Goal: Task Accomplishment & Management: Complete application form

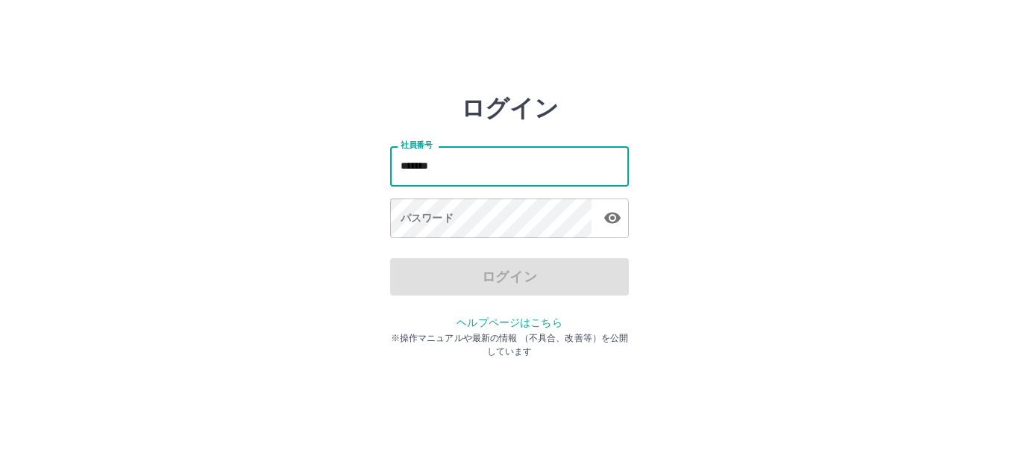
type input "*******"
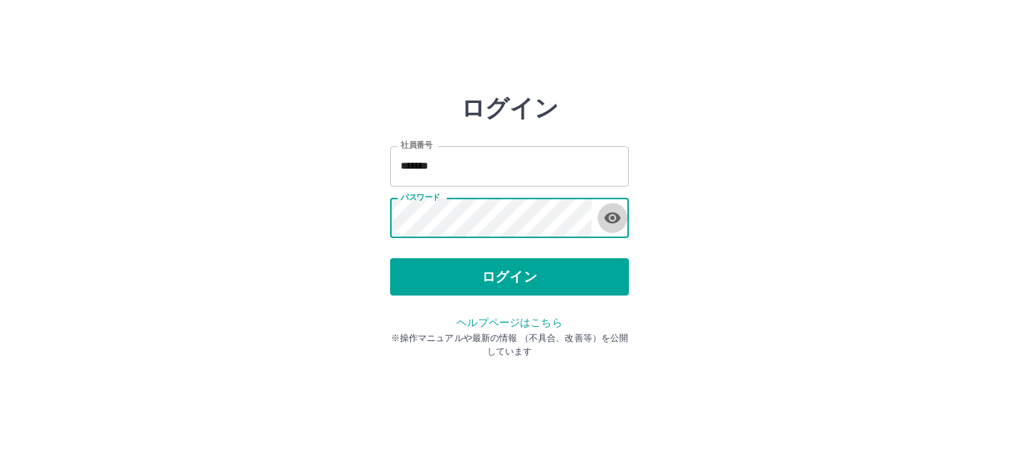
click at [614, 215] on icon "button" at bounding box center [612, 218] width 18 height 18
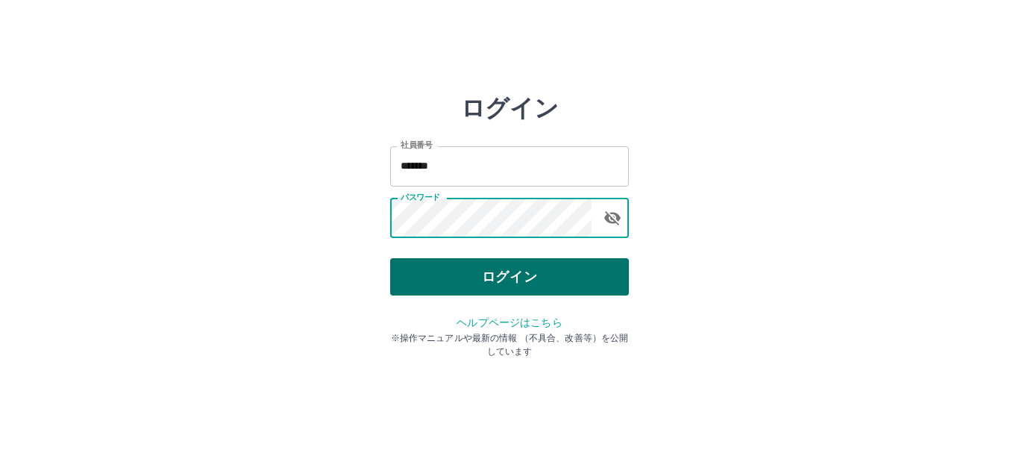
click at [540, 273] on button "ログイン" at bounding box center [509, 276] width 239 height 37
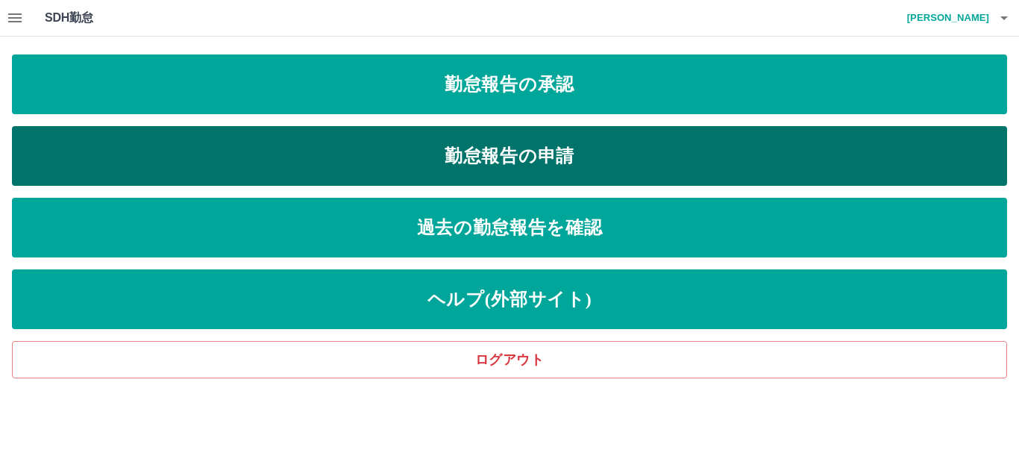
click at [495, 166] on link "勤怠報告の申請" at bounding box center [509, 156] width 995 height 60
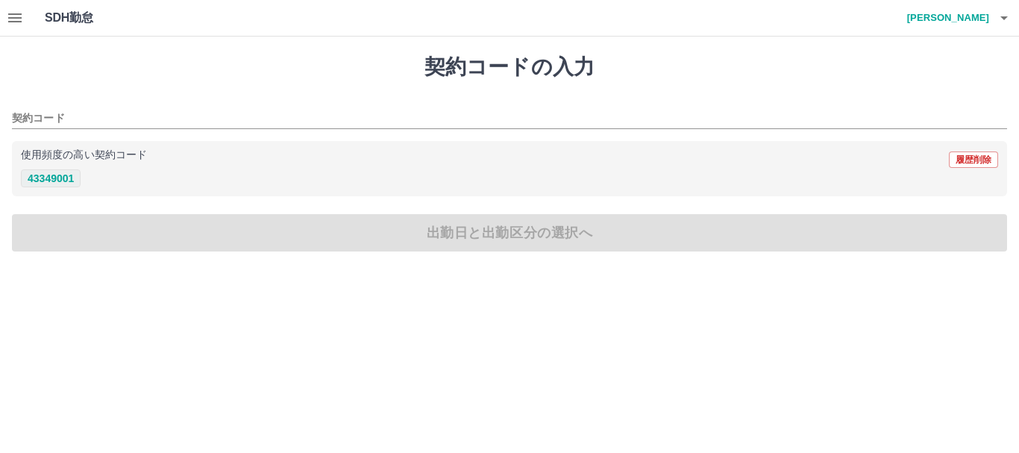
click at [52, 180] on button "43349001" at bounding box center [51, 178] width 60 height 18
type input "********"
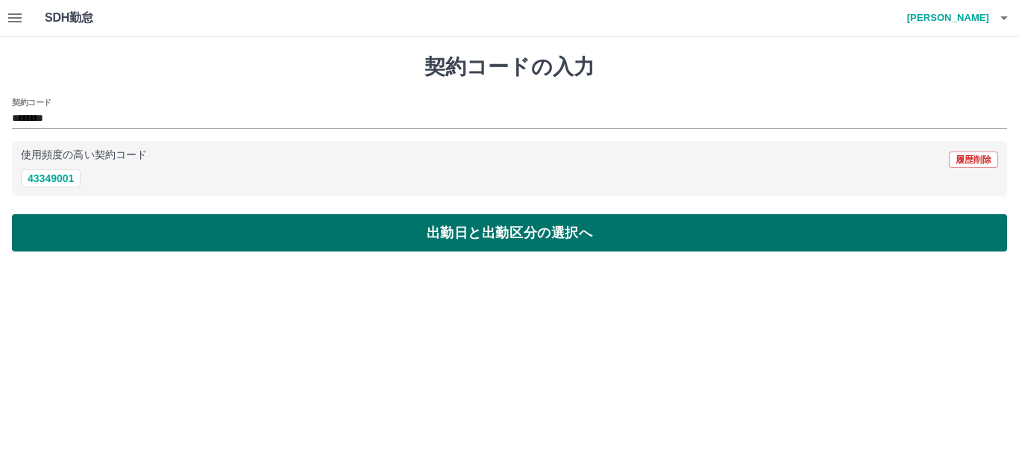
click at [94, 229] on button "出勤日と出勤区分の選択へ" at bounding box center [509, 232] width 995 height 37
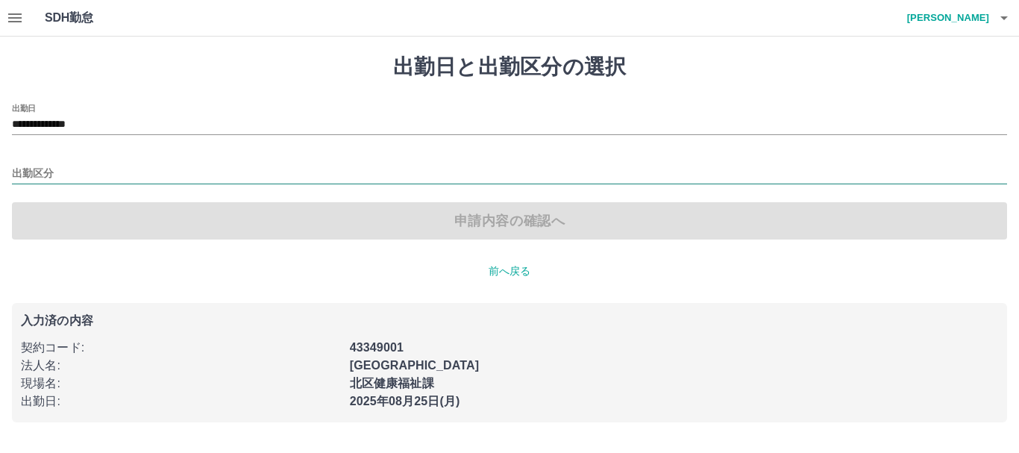
click at [65, 169] on input "出勤区分" at bounding box center [509, 174] width 995 height 19
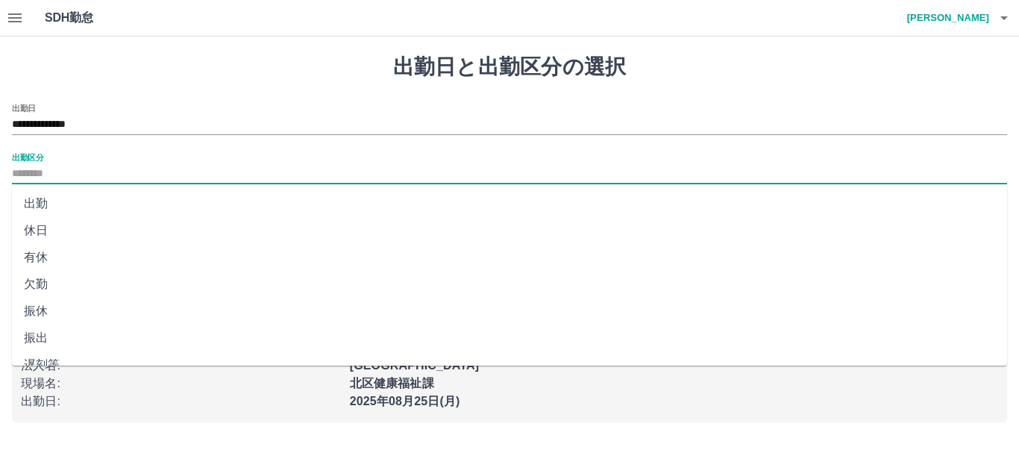
click at [56, 201] on li "出勤" at bounding box center [509, 203] width 995 height 27
type input "**"
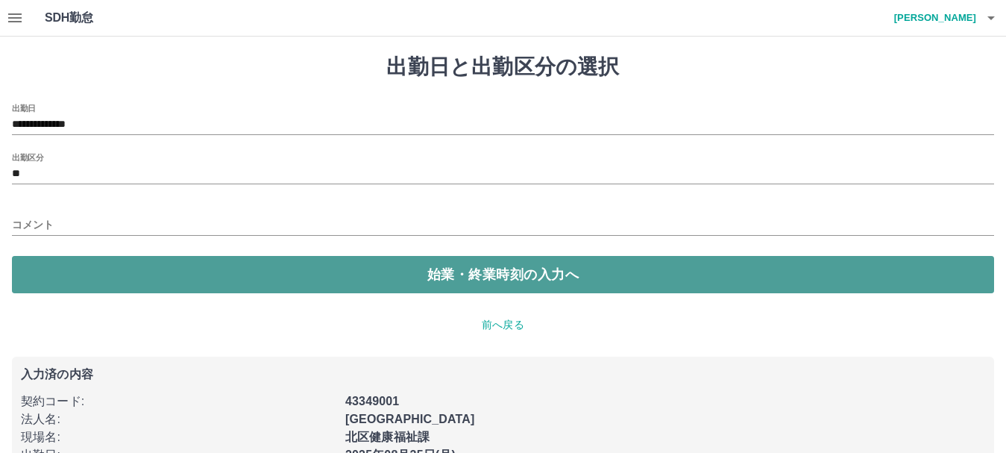
click at [60, 269] on button "始業・終業時刻の入力へ" at bounding box center [503, 274] width 982 height 37
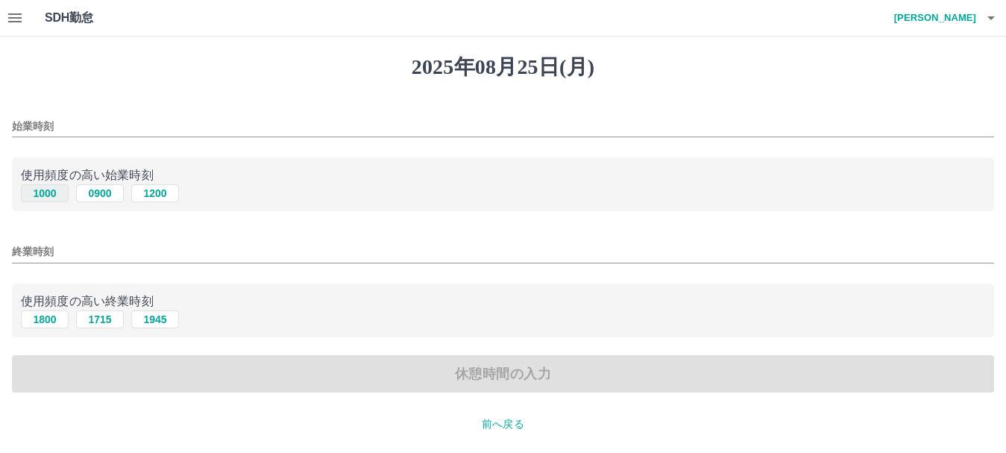
click at [51, 197] on button "1000" at bounding box center [45, 193] width 48 height 18
type input "****"
click at [60, 315] on button "1800" at bounding box center [45, 319] width 48 height 18
type input "****"
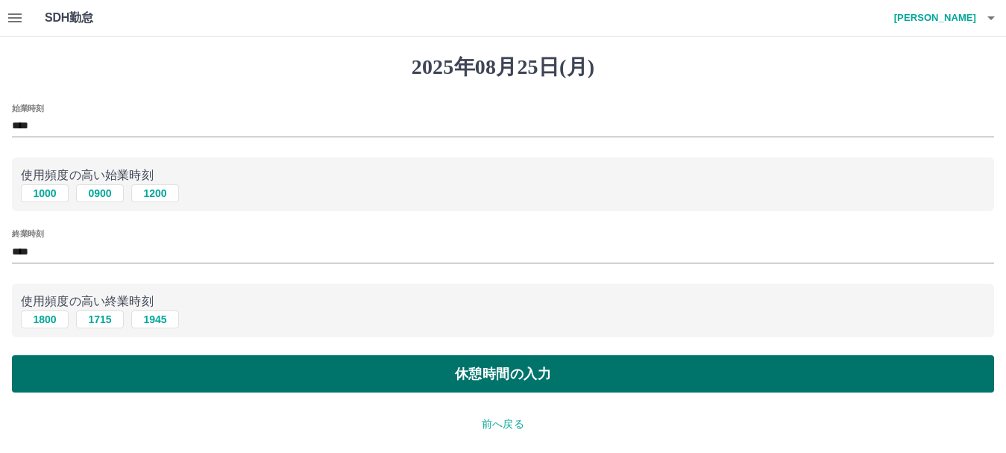
click at [518, 375] on button "休憩時間の入力" at bounding box center [503, 373] width 982 height 37
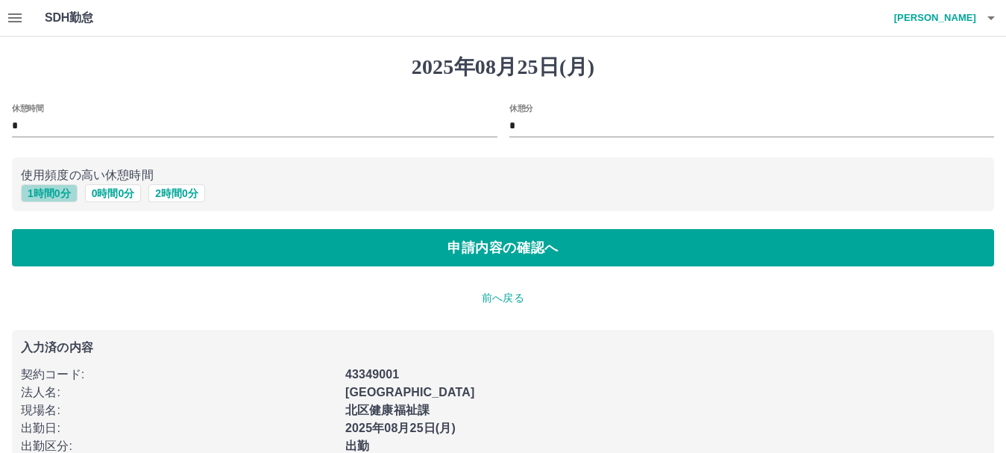
click at [46, 194] on button "1 時間 0 分" at bounding box center [49, 193] width 57 height 18
type input "*"
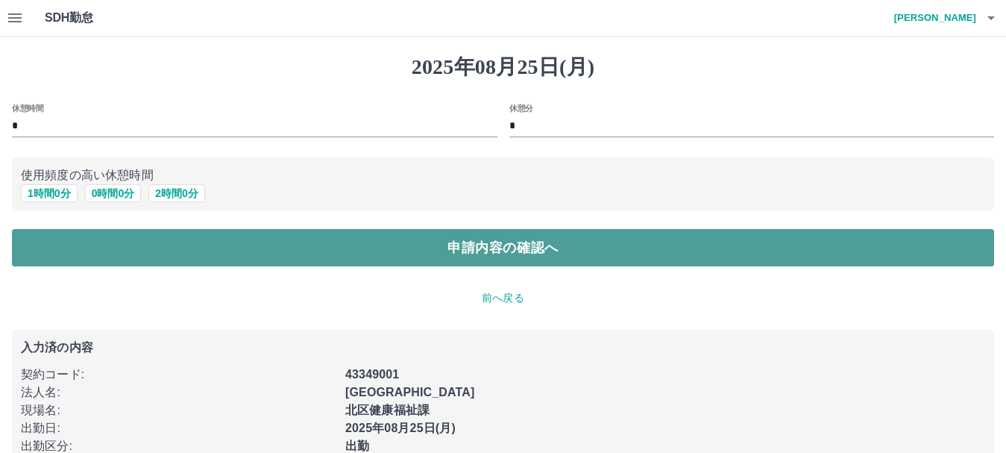
click at [474, 245] on button "申請内容の確認へ" at bounding box center [503, 247] width 982 height 37
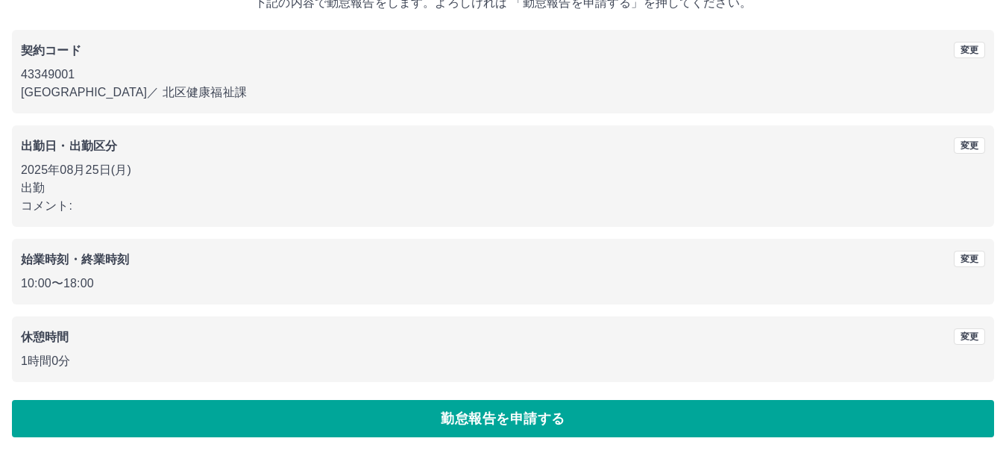
scroll to position [106, 0]
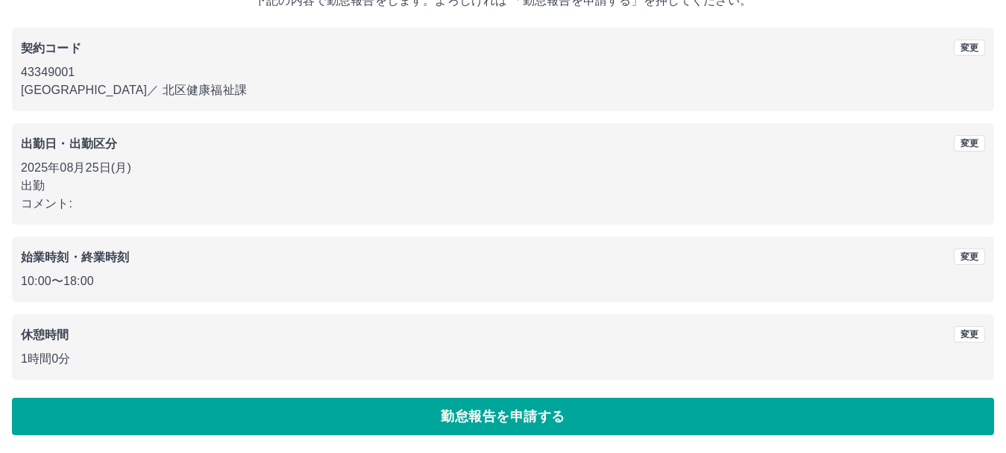
click at [528, 405] on button "勤怠報告を申請する" at bounding box center [503, 416] width 982 height 37
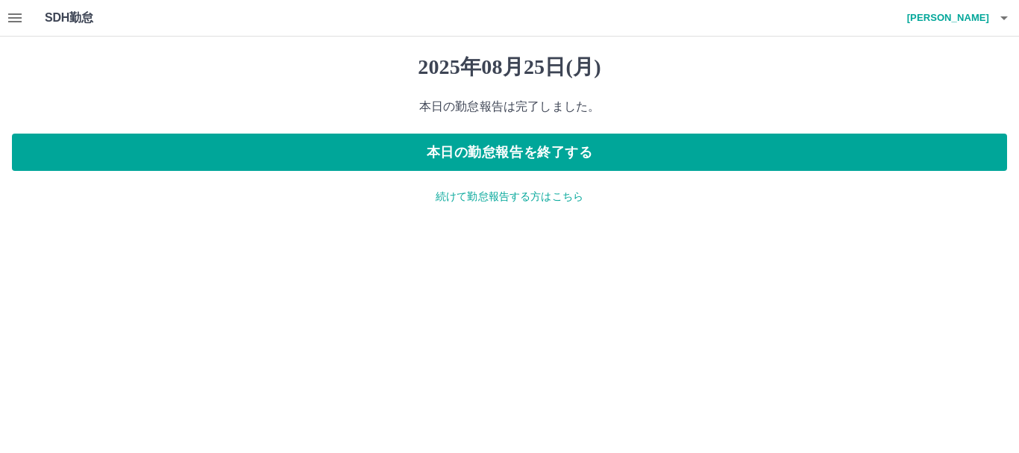
click at [21, 10] on icon "button" at bounding box center [15, 18] width 18 height 18
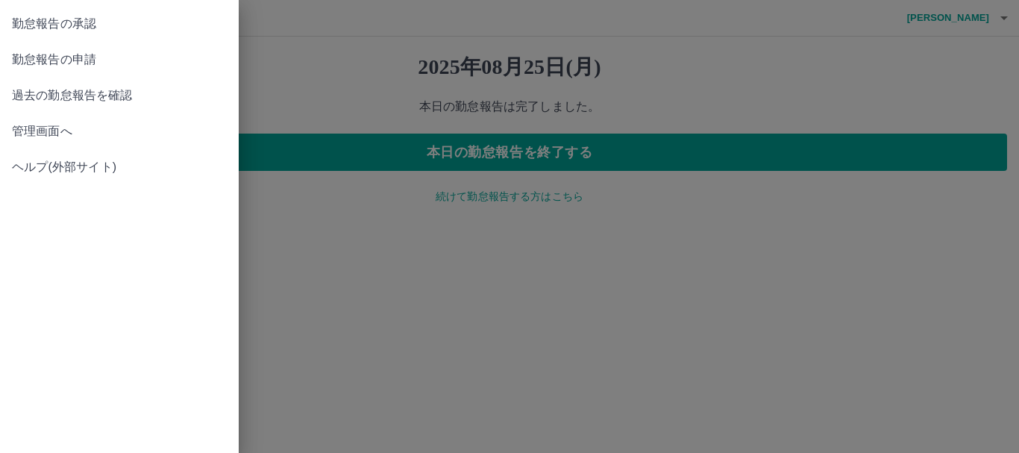
click at [62, 22] on span "勤怠報告の承認" at bounding box center [119, 24] width 215 height 18
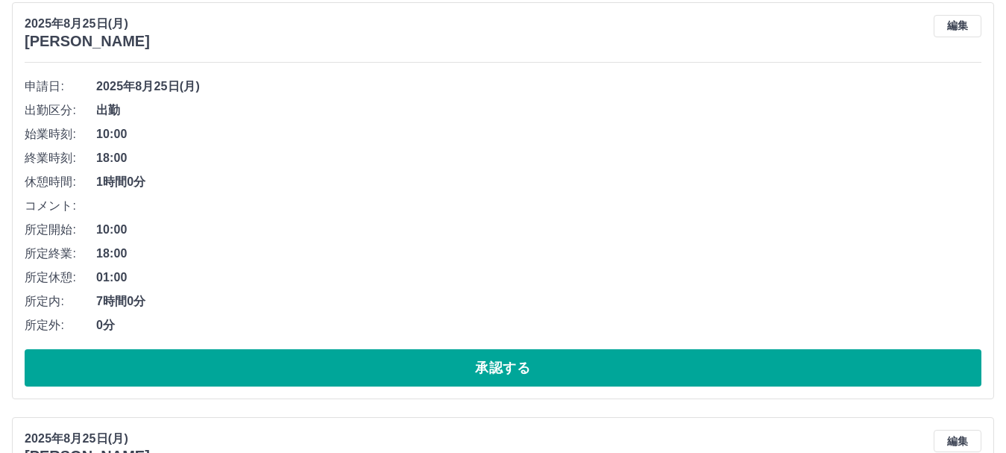
scroll to position [149, 0]
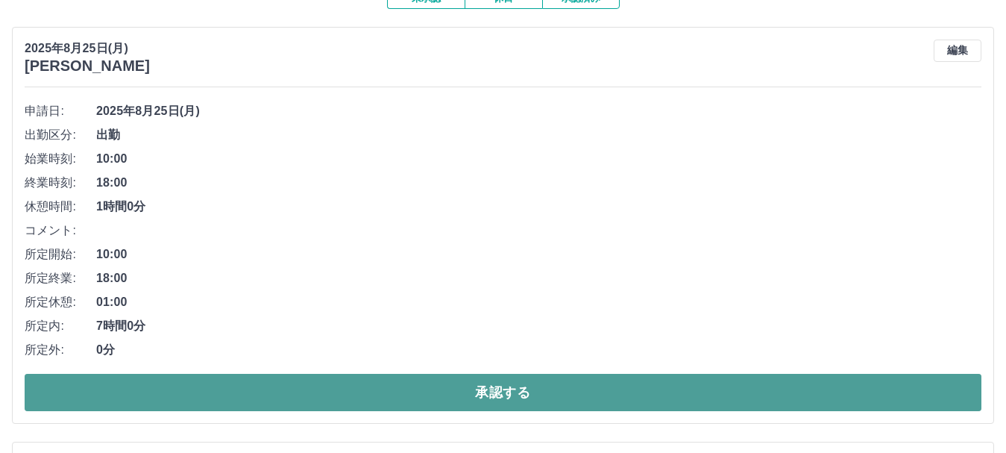
click at [507, 389] on button "承認する" at bounding box center [503, 392] width 957 height 37
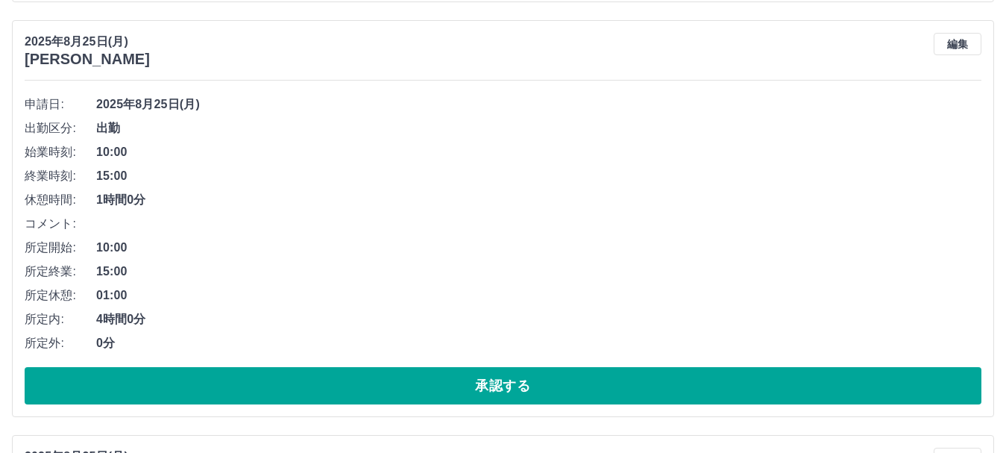
scroll to position [597, 0]
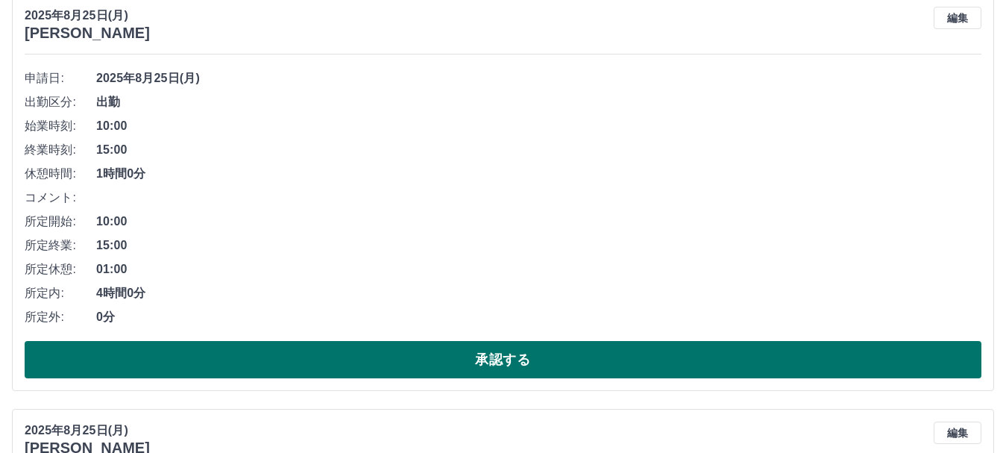
click at [530, 350] on button "承認する" at bounding box center [503, 359] width 957 height 37
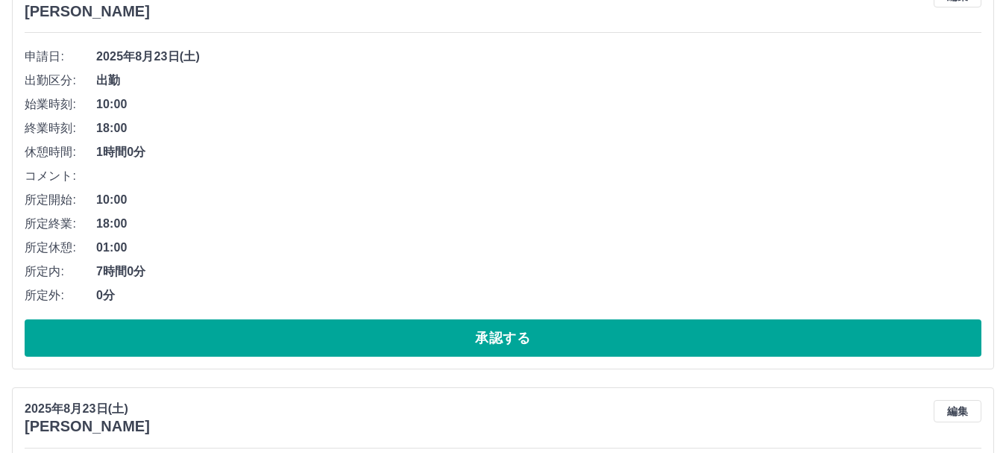
scroll to position [3091, 0]
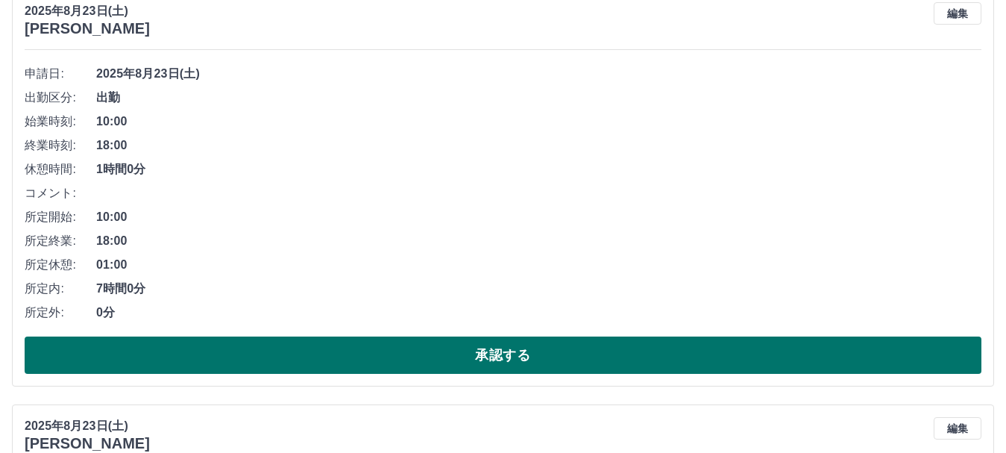
click at [530, 354] on button "承認する" at bounding box center [503, 354] width 957 height 37
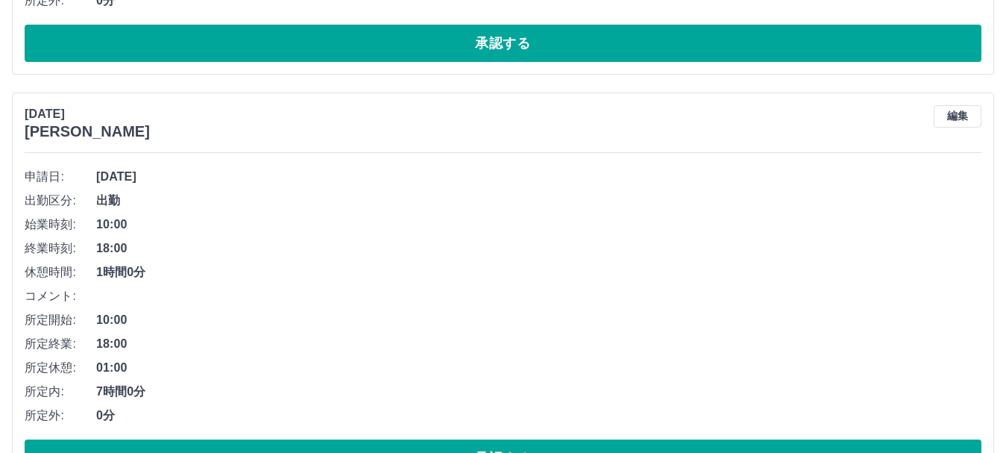
scroll to position [5138, 0]
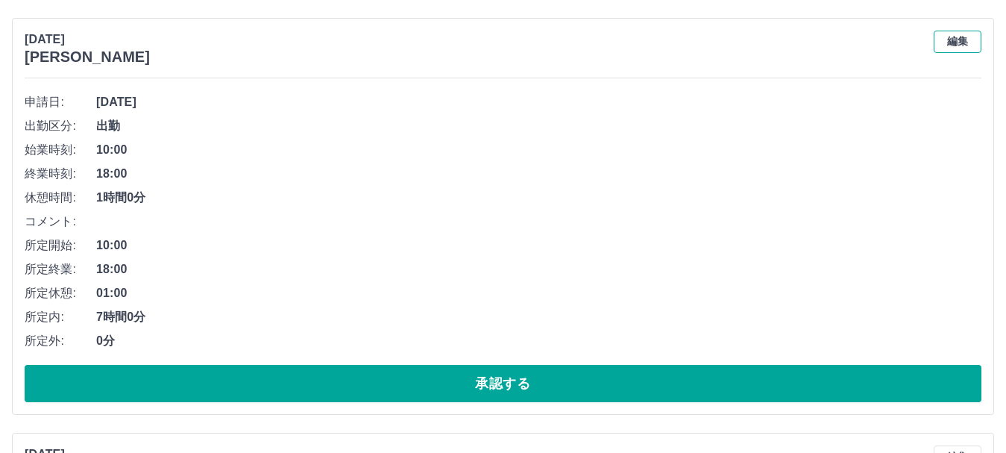
click at [953, 45] on button "編集" at bounding box center [958, 42] width 48 height 22
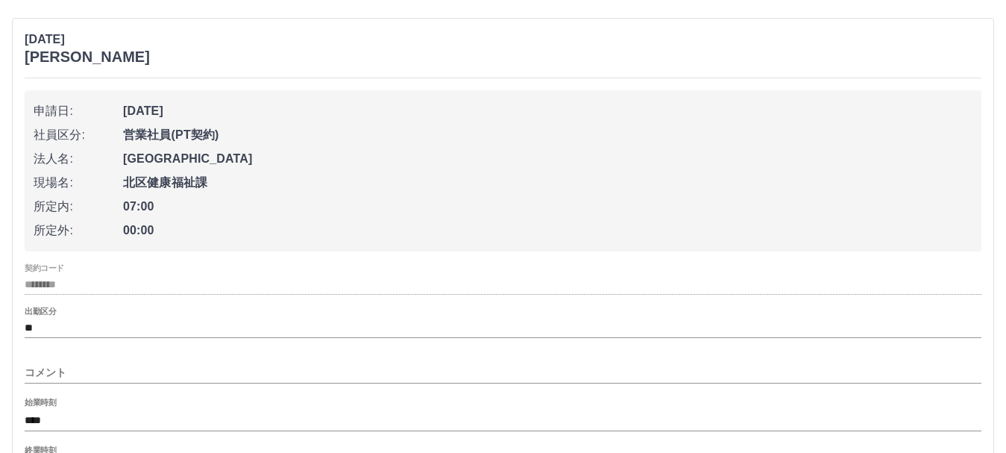
click at [78, 376] on input "コメント" at bounding box center [503, 373] width 957 height 22
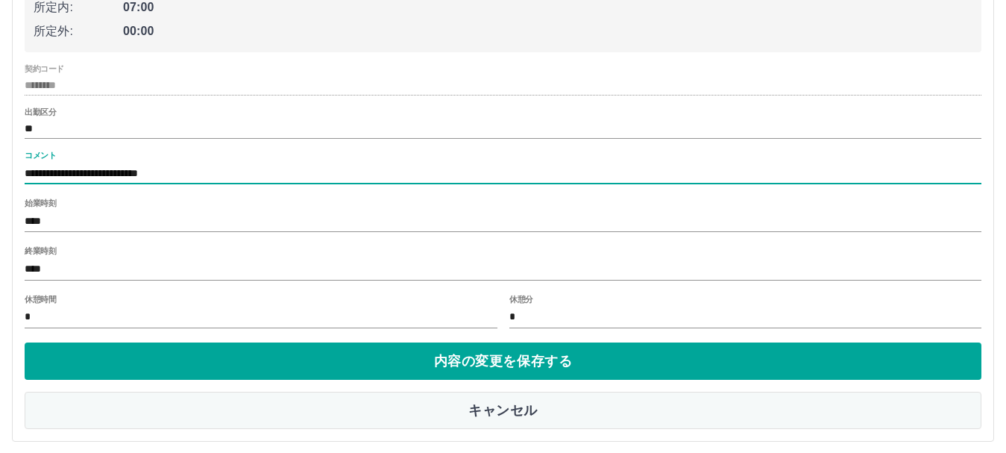
scroll to position [5361, 0]
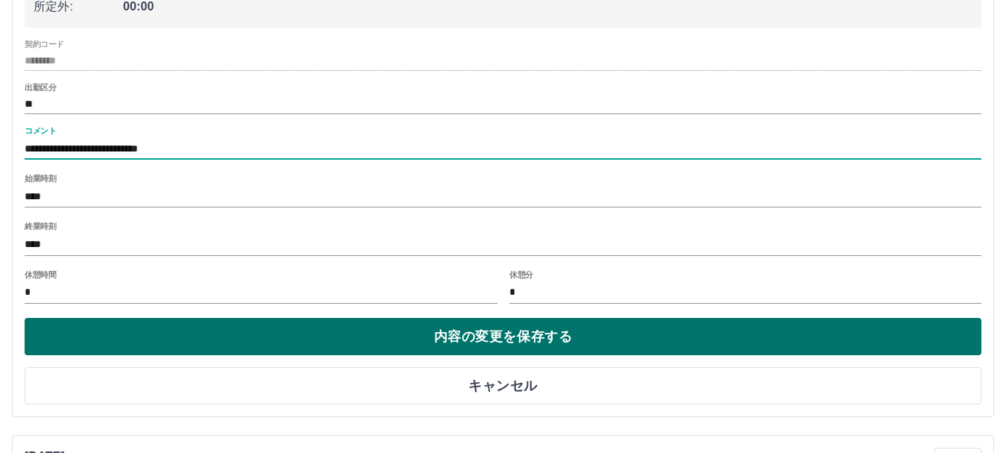
type input "**********"
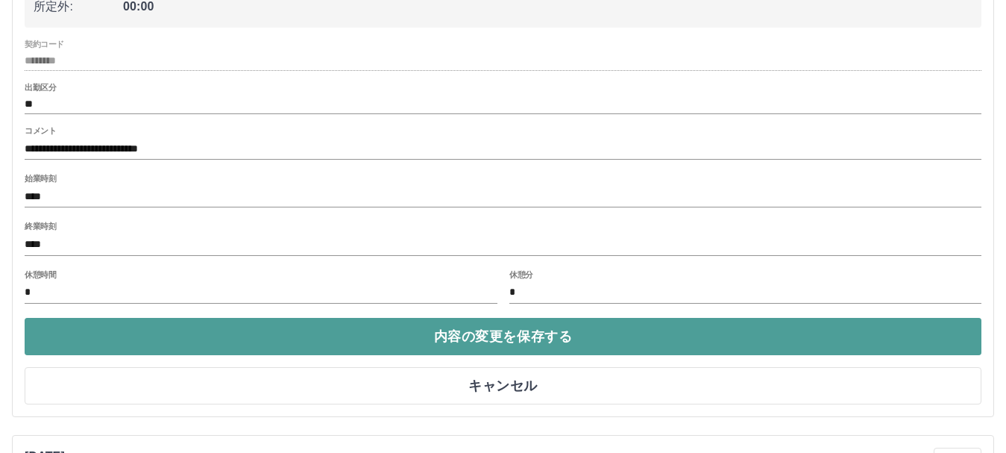
click at [492, 332] on button "内容の変更を保存する" at bounding box center [503, 336] width 957 height 37
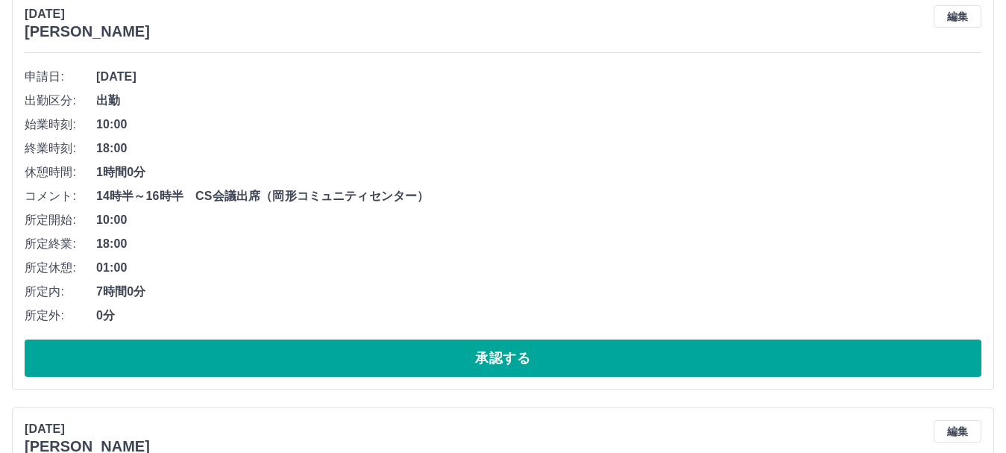
scroll to position [5552, 0]
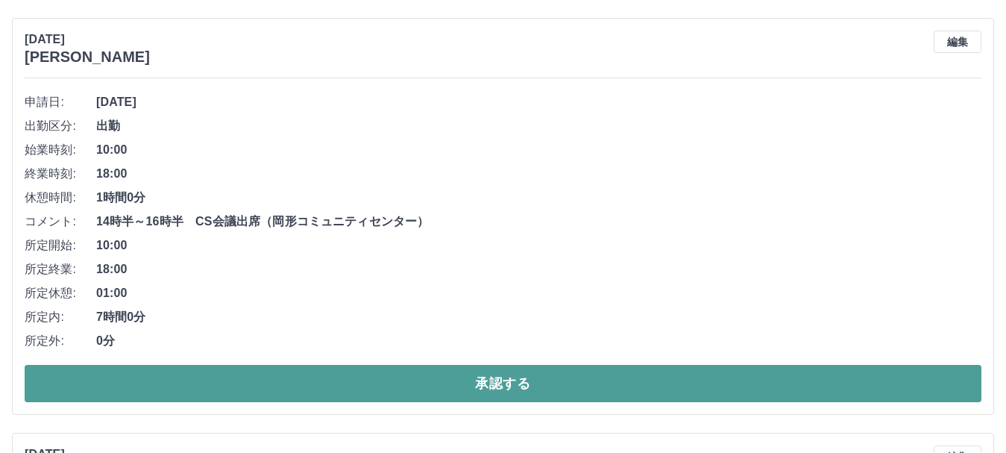
click at [495, 371] on button "承認する" at bounding box center [503, 383] width 957 height 37
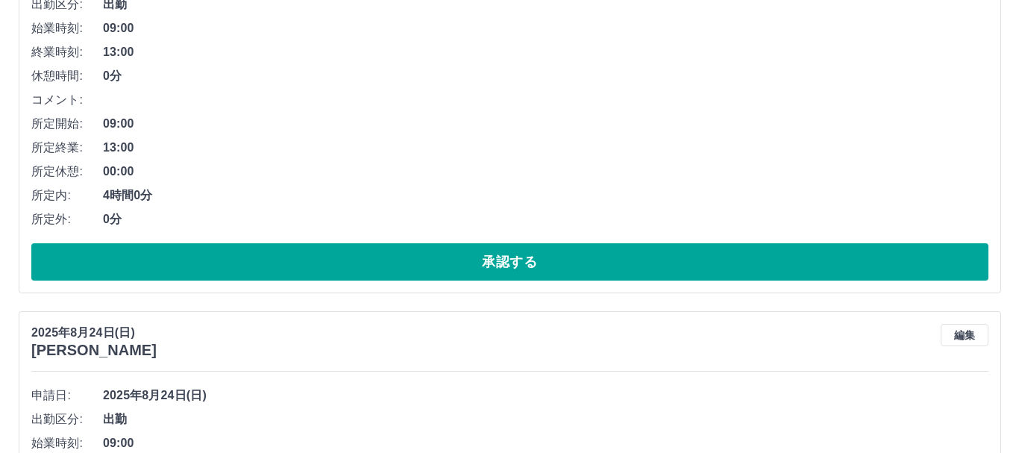
scroll to position [0, 0]
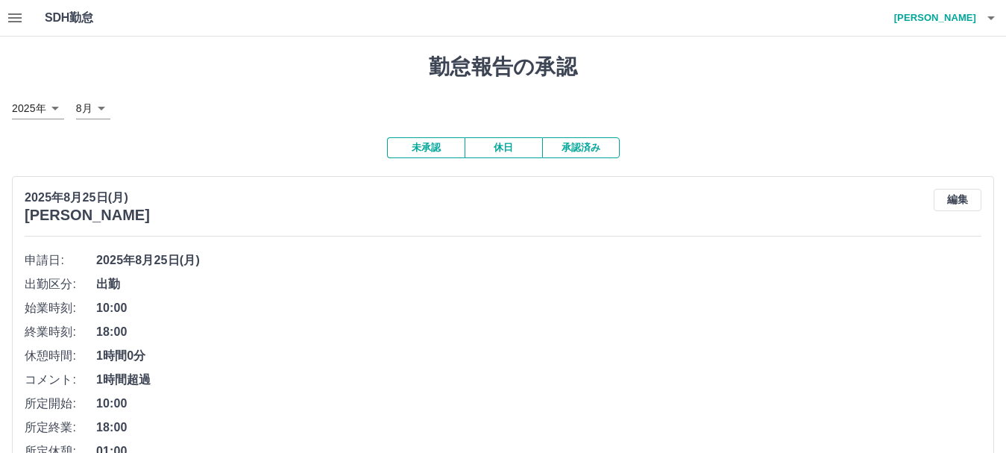
click at [960, 12] on h4 "[PERSON_NAME]" at bounding box center [932, 18] width 90 height 36
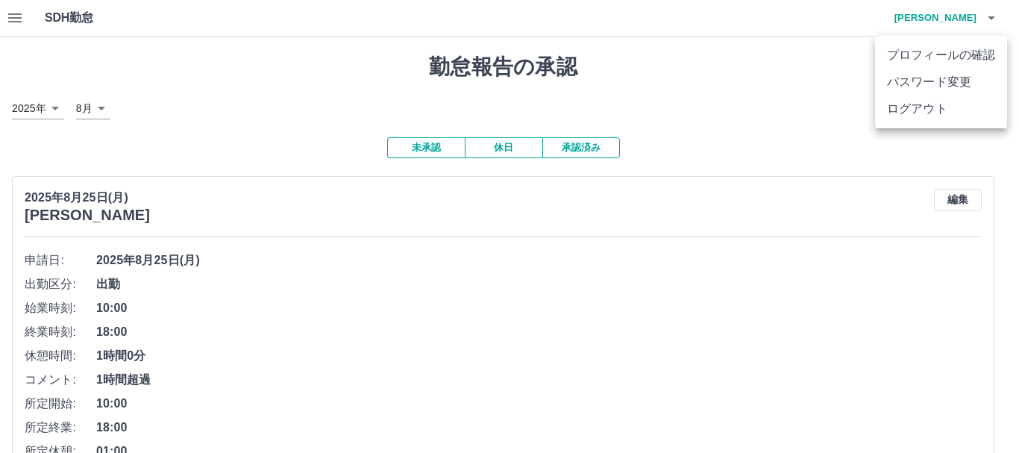
click at [906, 98] on li "ログアウト" at bounding box center [941, 108] width 132 height 27
